Goal: Information Seeking & Learning: Find specific fact

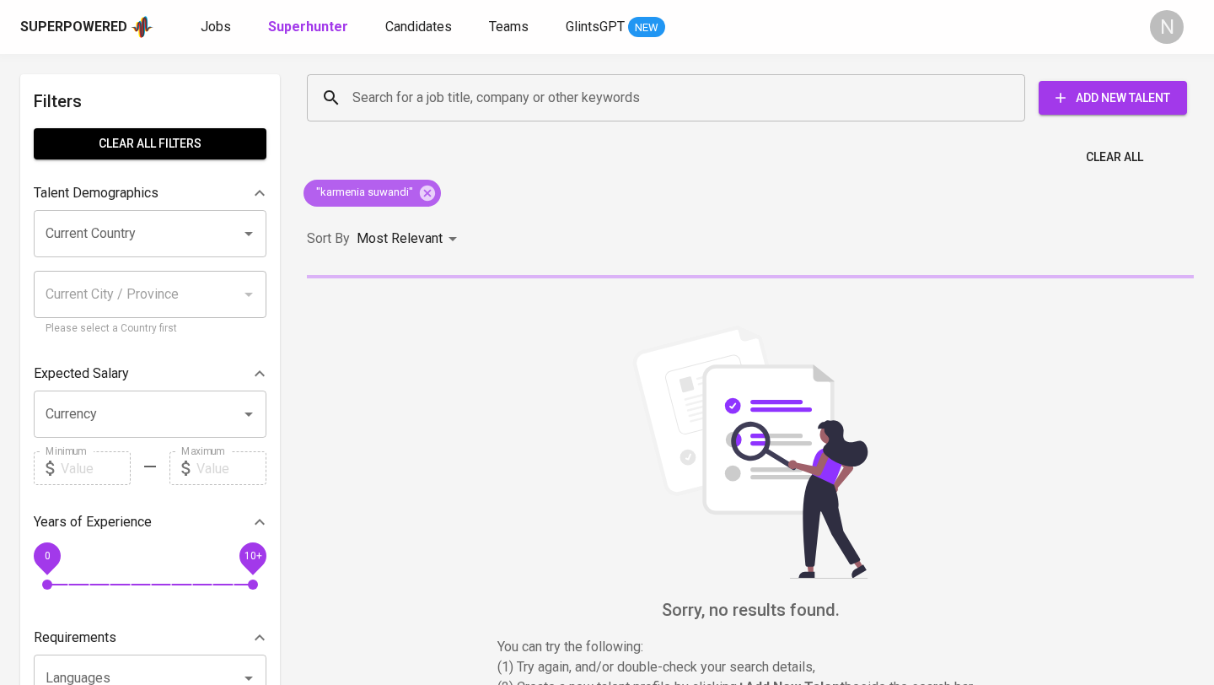
click at [430, 196] on icon at bounding box center [427, 192] width 15 height 15
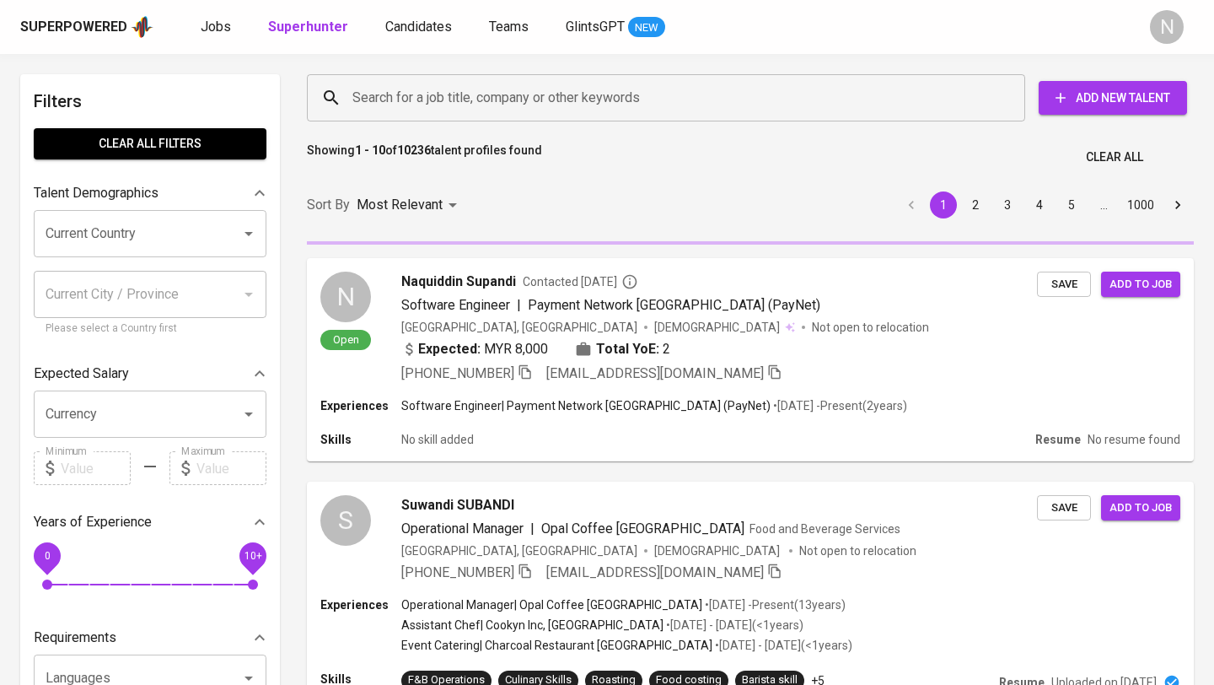
click at [396, 104] on input "Search for a job title, company or other keywords" at bounding box center [670, 98] width 644 height 32
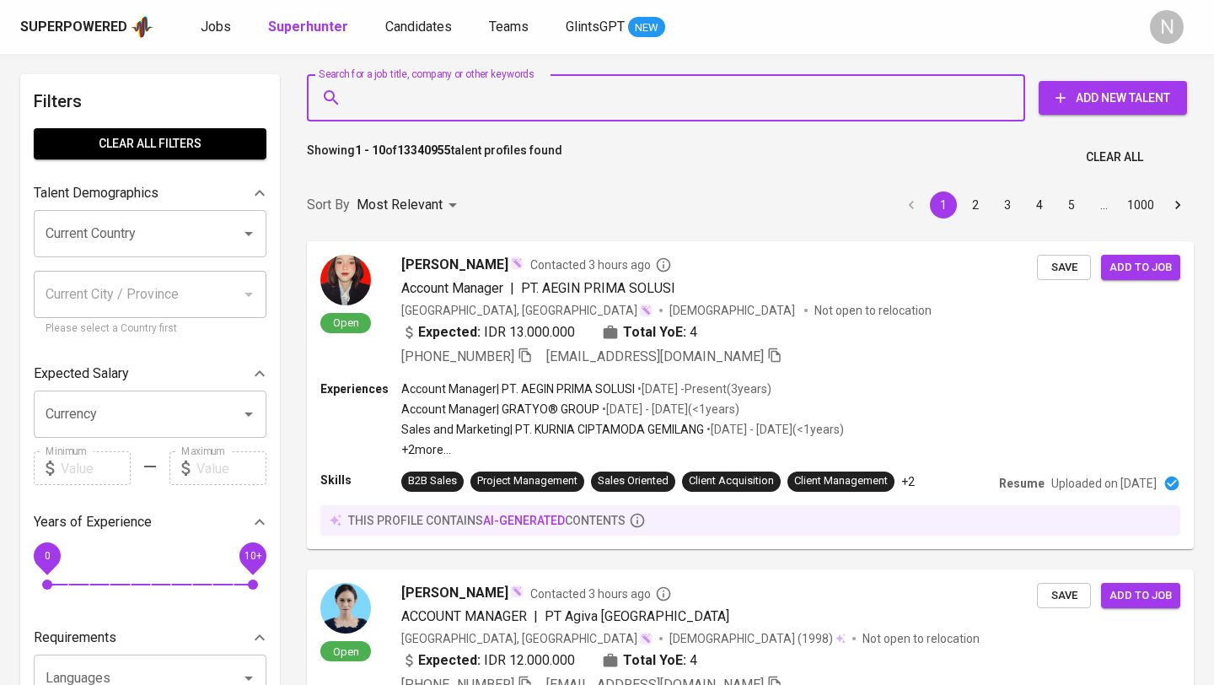
paste input "[EMAIL_ADDRESS][DOMAIN_NAME]"
type input "[EMAIL_ADDRESS][DOMAIN_NAME]"
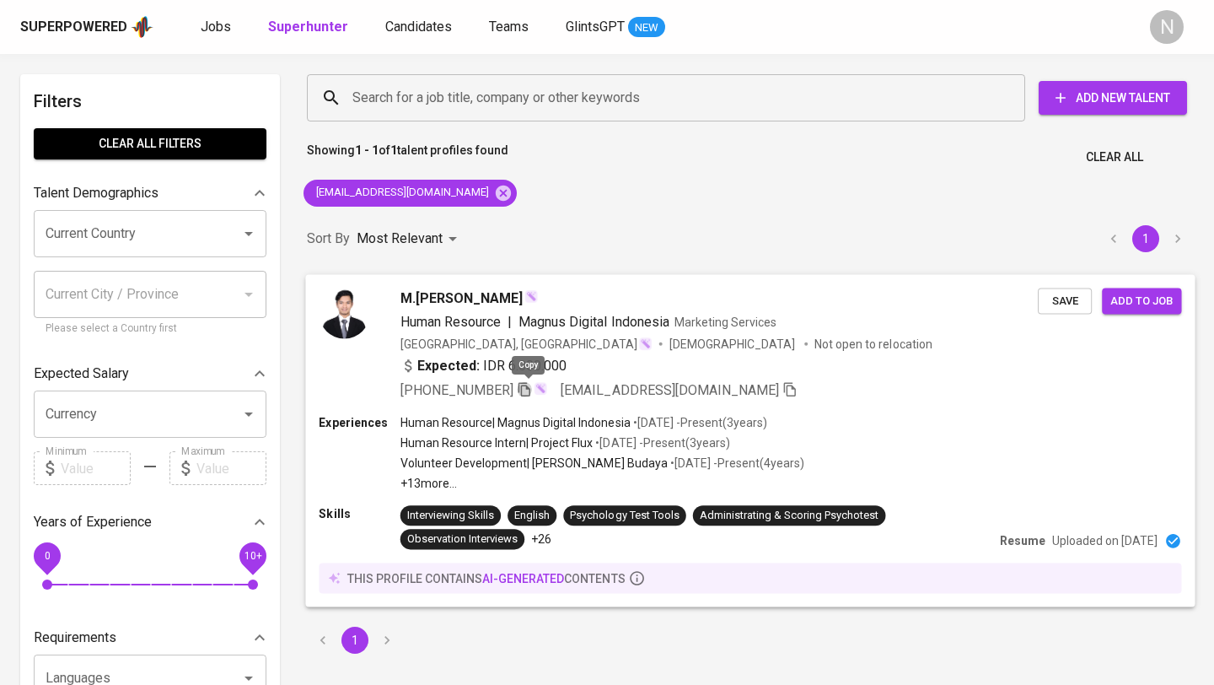
click at [529, 391] on icon "button" at bounding box center [524, 388] width 15 height 15
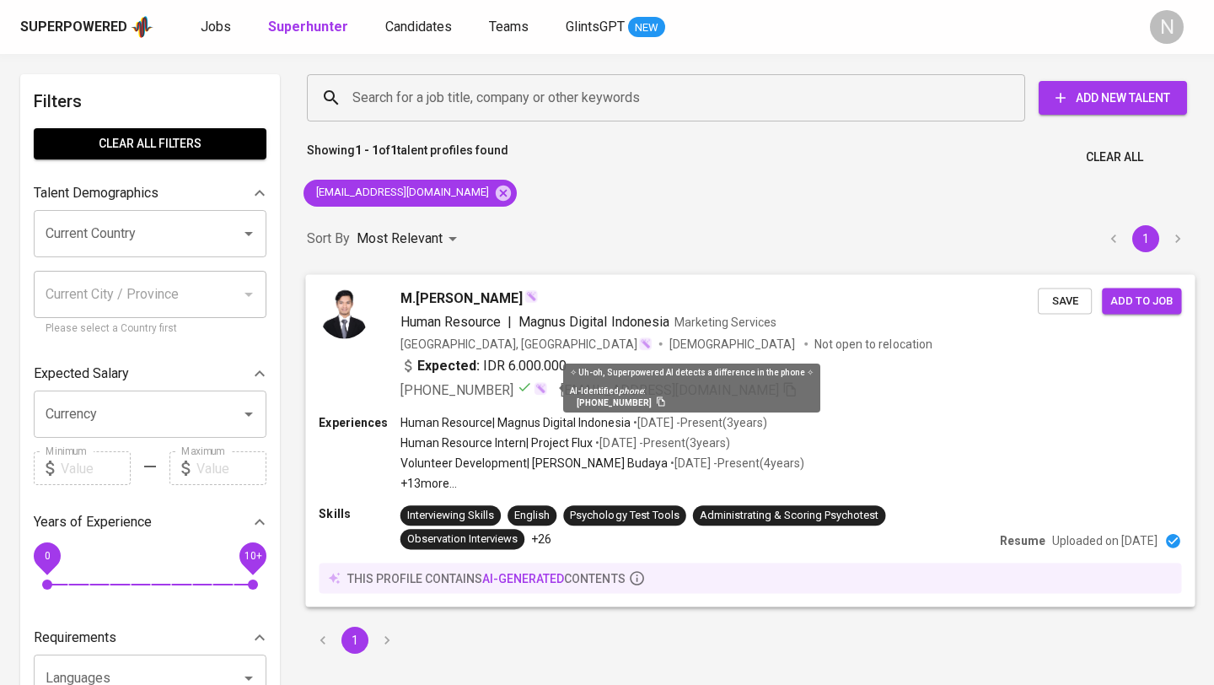
click at [807, 347] on div "[GEOGRAPHIC_DATA], [GEOGRAPHIC_DATA] [DEMOGRAPHIC_DATA] Not open to relocation" at bounding box center [719, 343] width 637 height 17
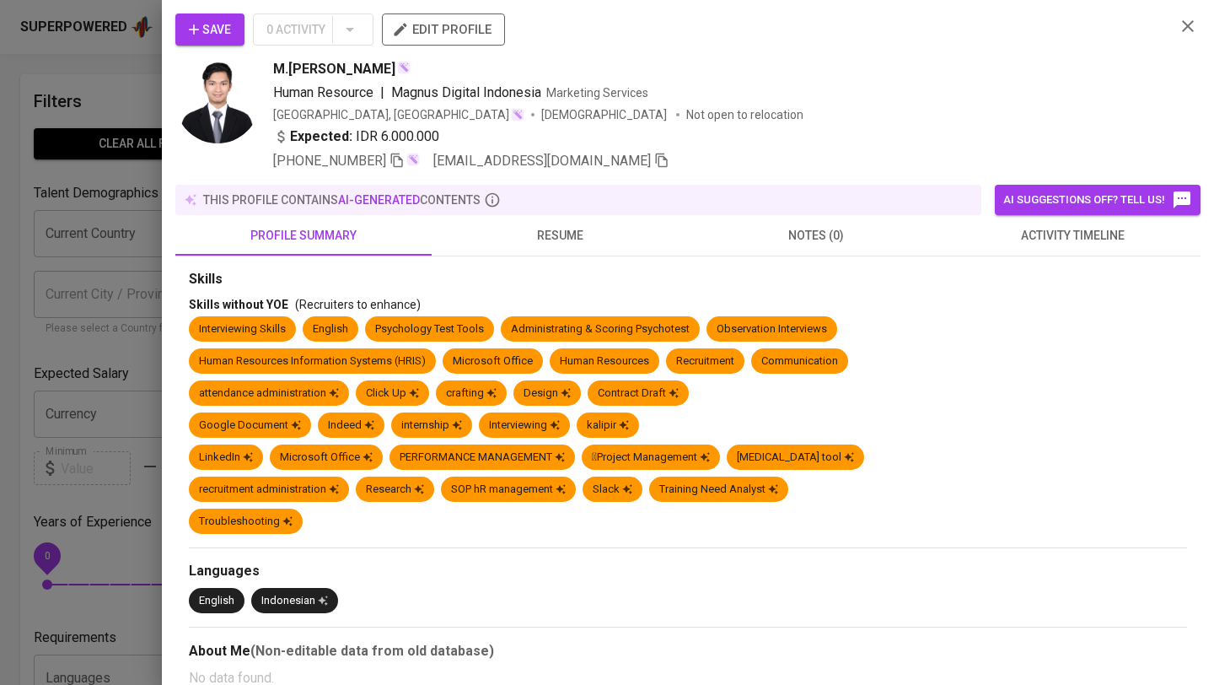
click at [573, 242] on span "resume" at bounding box center [560, 235] width 236 height 21
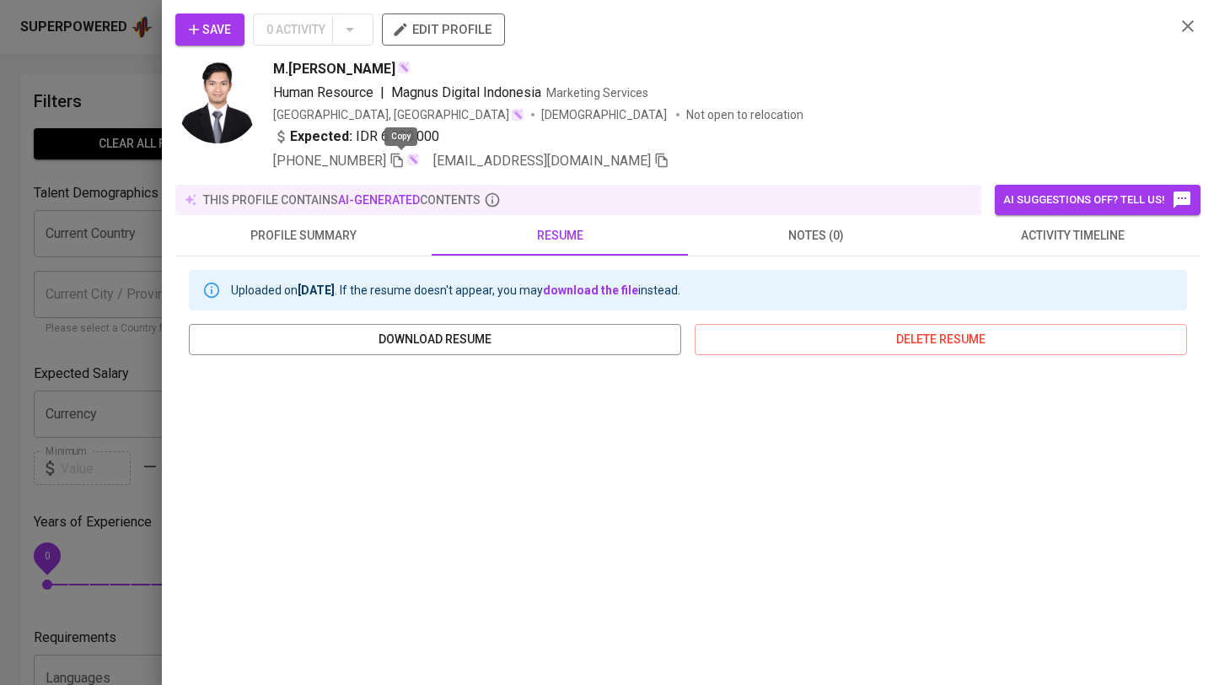
click at [403, 159] on icon "button" at bounding box center [397, 160] width 12 height 14
drag, startPoint x: 269, startPoint y: 69, endPoint x: 435, endPoint y: 66, distance: 166.1
click at [435, 66] on div "M.[PERSON_NAME] Human Resource | Magnus Digital Indonesia Marketing Services [G…" at bounding box center [668, 115] width 987 height 112
copy span "M.[PERSON_NAME]"
click at [1188, 25] on icon "button" at bounding box center [1188, 26] width 12 height 12
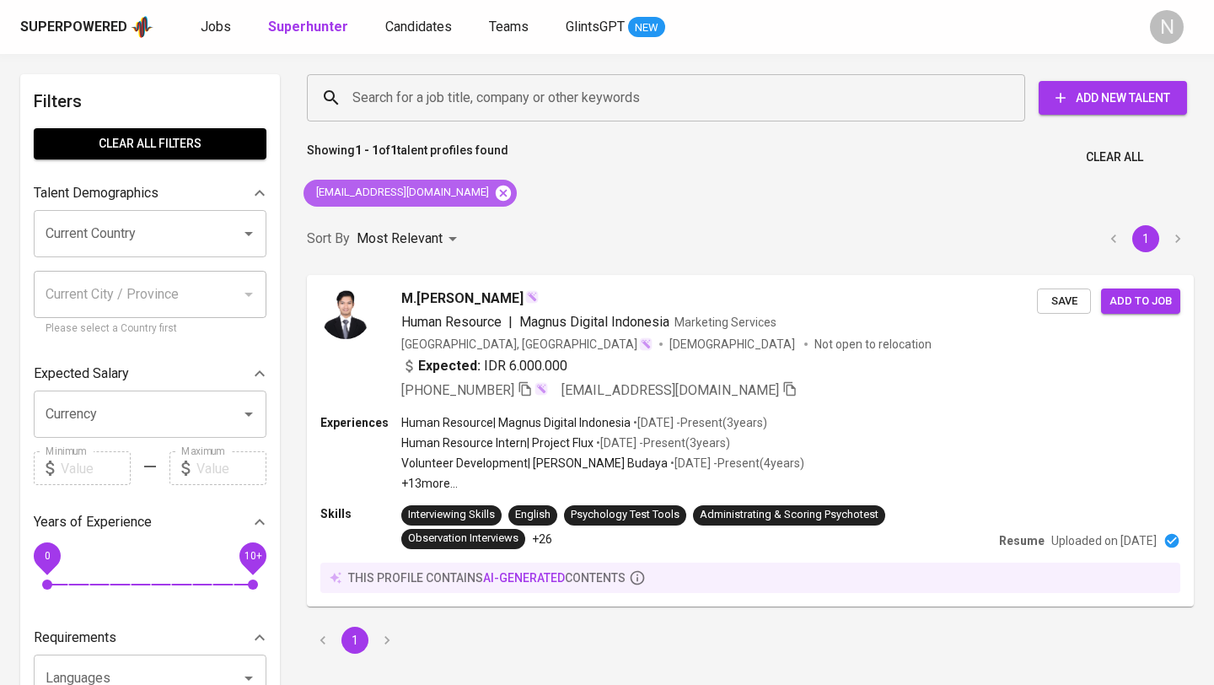
click at [494, 188] on icon at bounding box center [503, 193] width 19 height 19
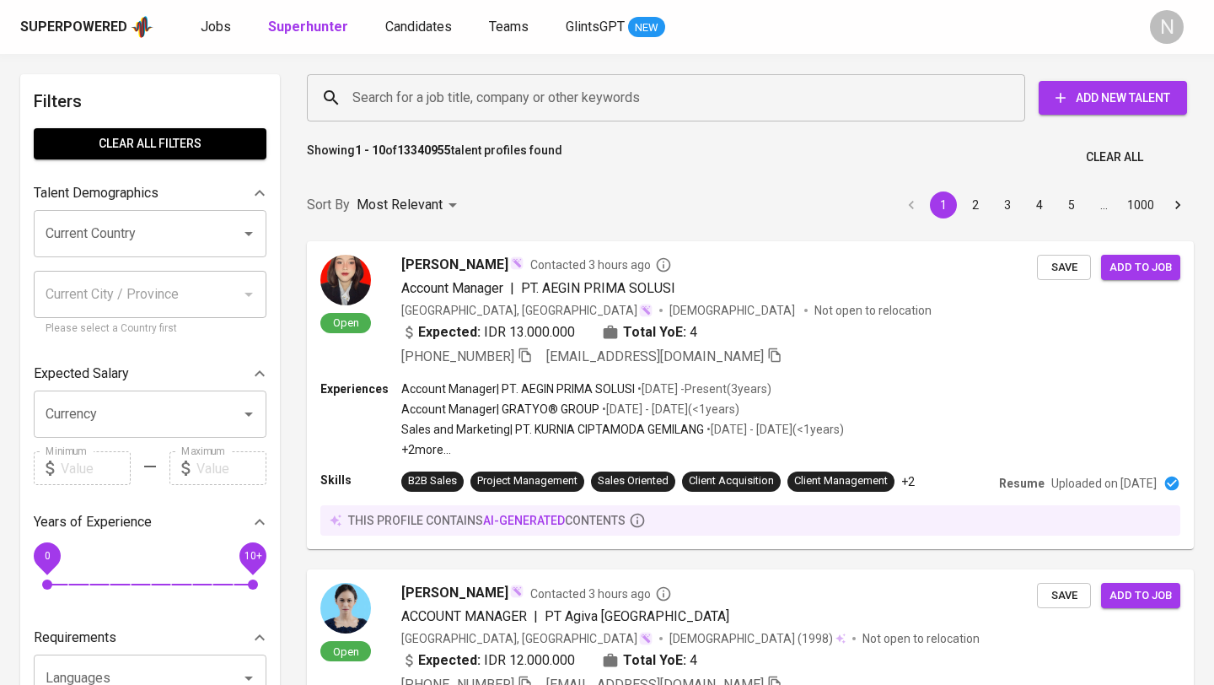
click at [395, 93] on input "Search for a job title, company or other keywords" at bounding box center [670, 98] width 644 height 32
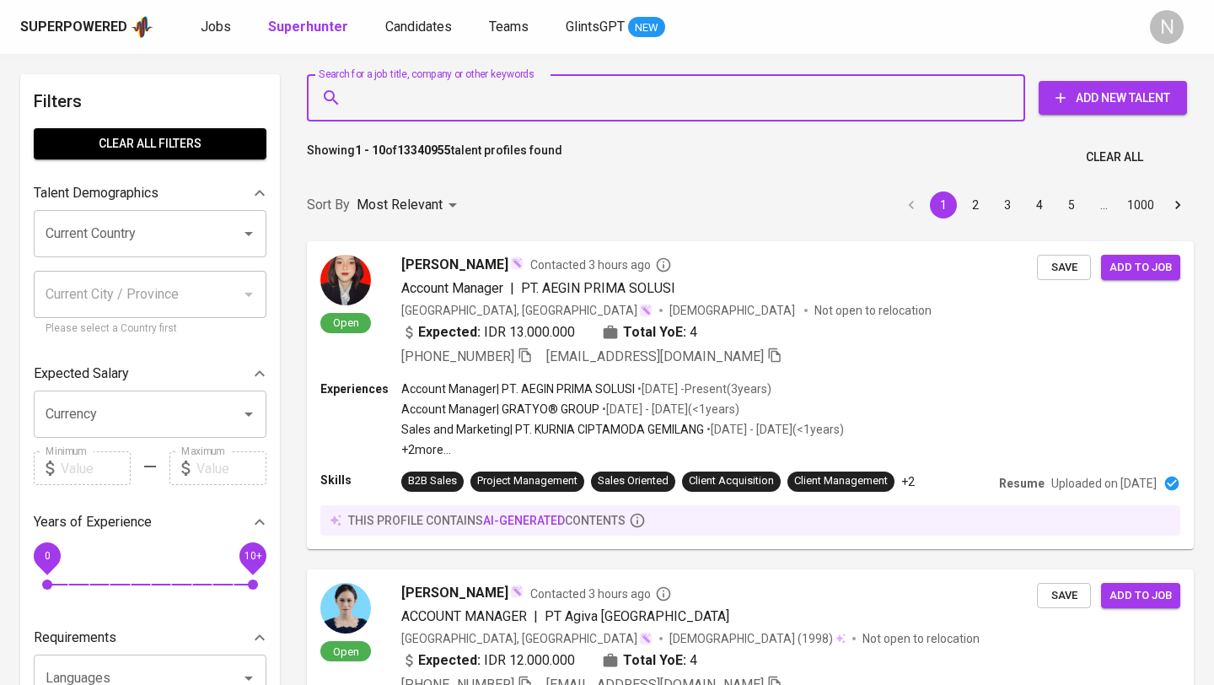
paste input "[EMAIL_ADDRESS][DOMAIN_NAME]"
type input "[EMAIL_ADDRESS][DOMAIN_NAME]"
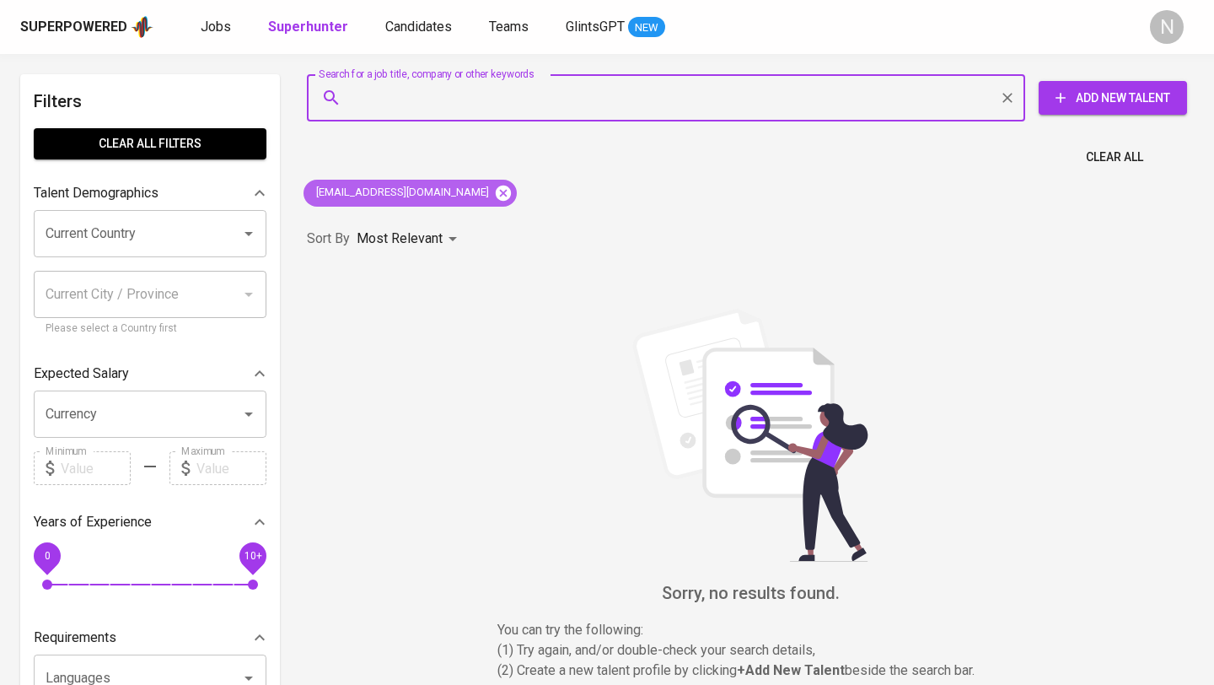
click at [496, 190] on icon at bounding box center [503, 192] width 15 height 15
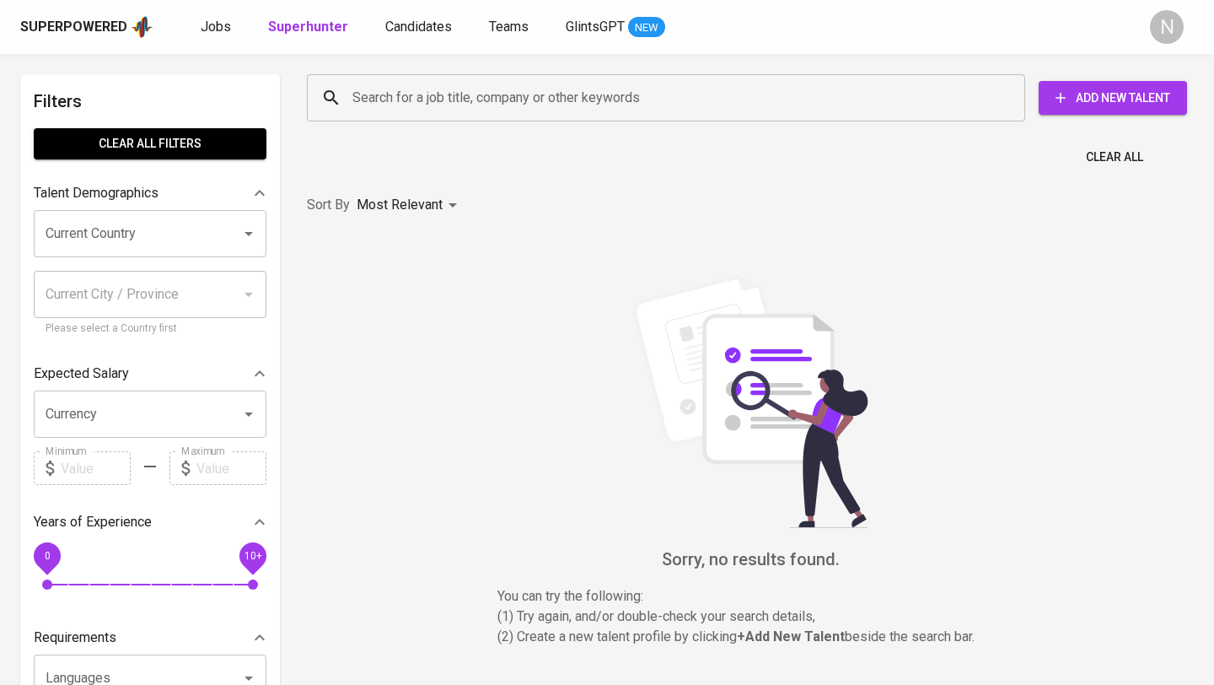
click at [413, 96] on input "Search for a job title, company or other keywords" at bounding box center [670, 98] width 644 height 32
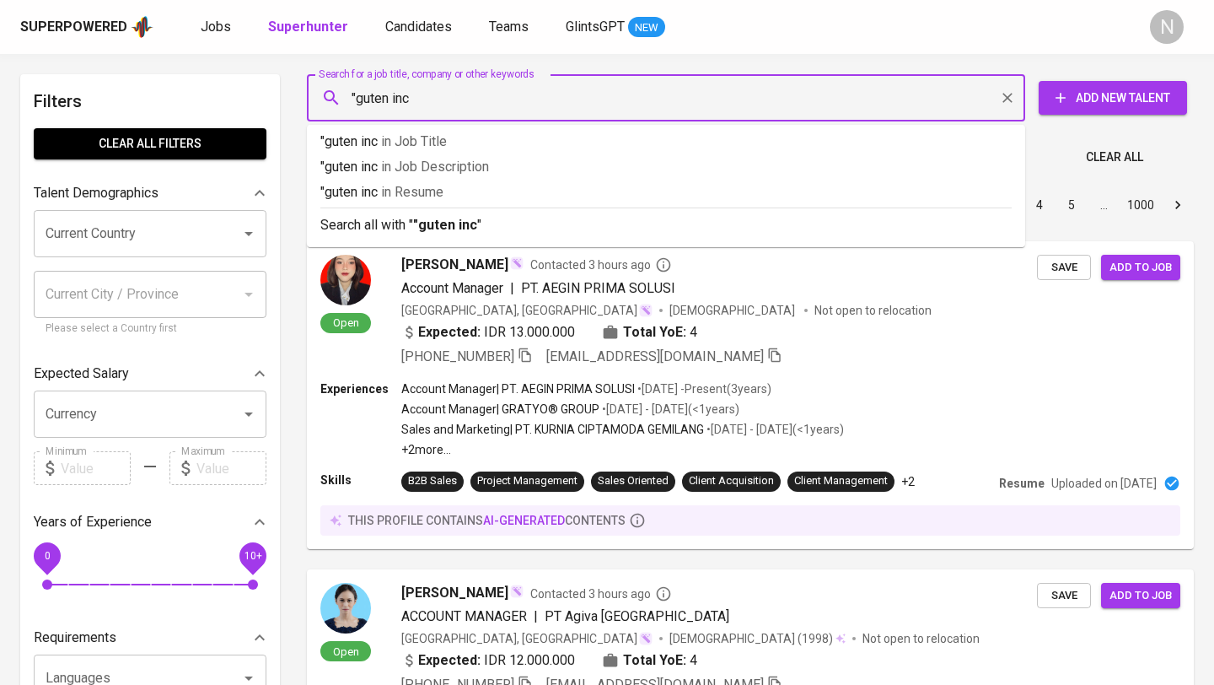
type input ""guten inc""
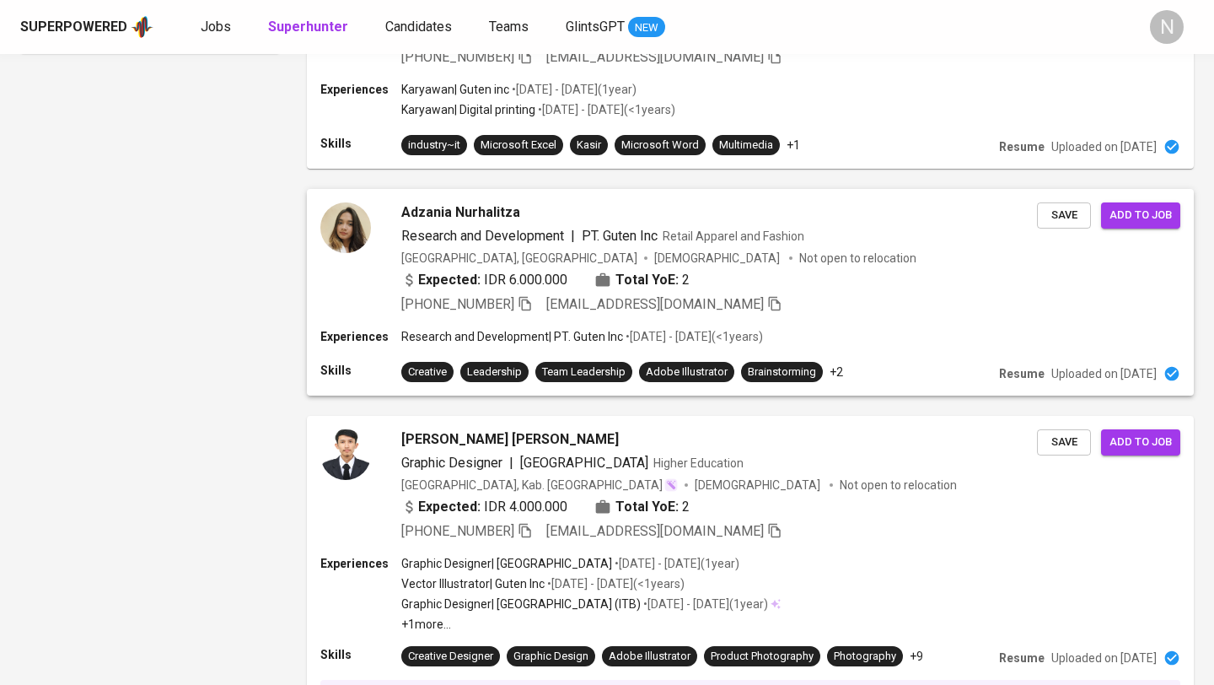
scroll to position [1453, 0]
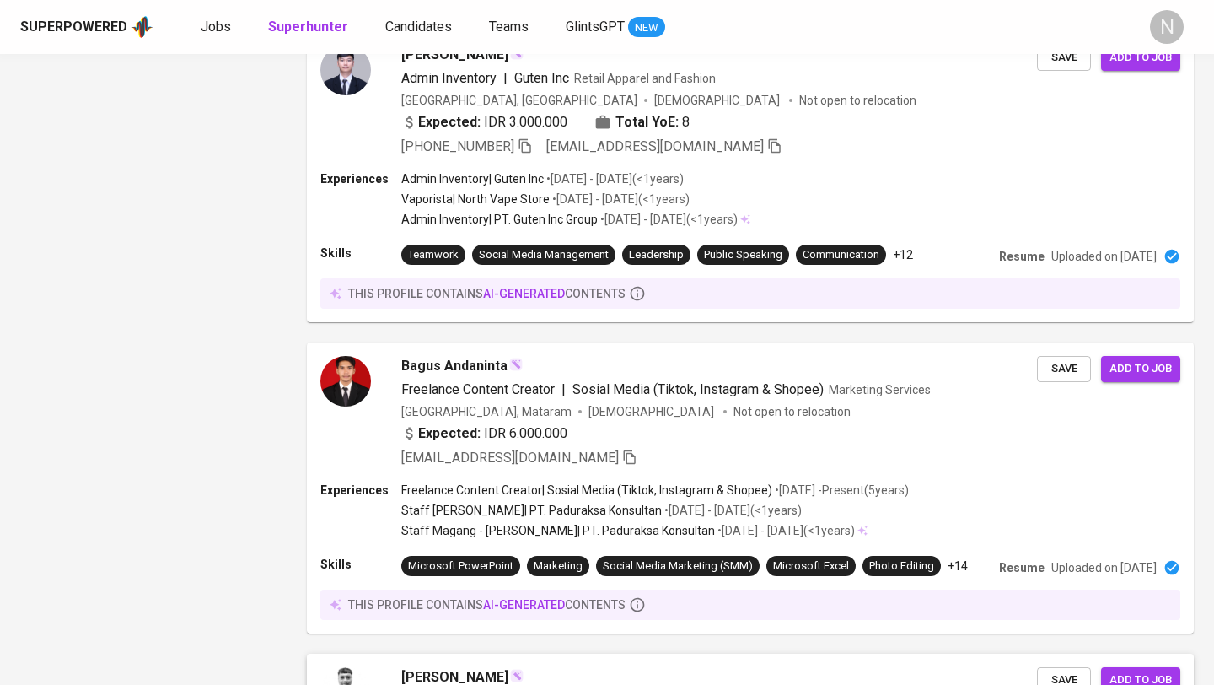
scroll to position [2529, 0]
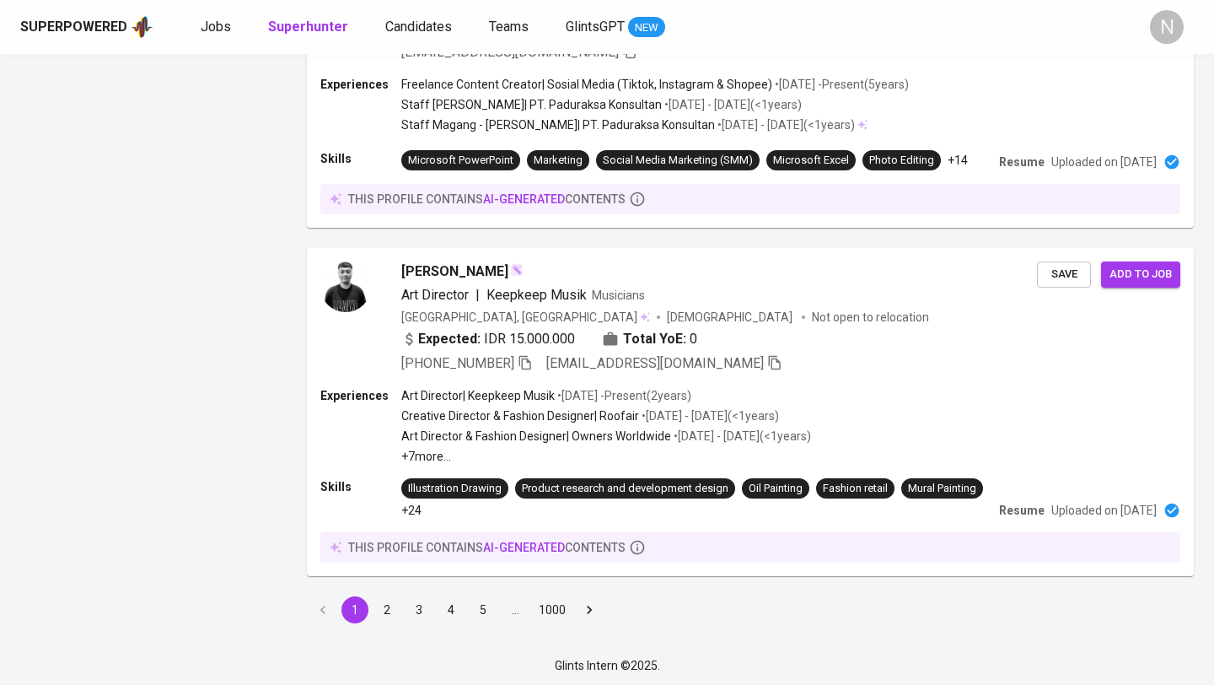
click at [382, 623] on button "2" at bounding box center [387, 609] width 27 height 27
